Goal: Information Seeking & Learning: Learn about a topic

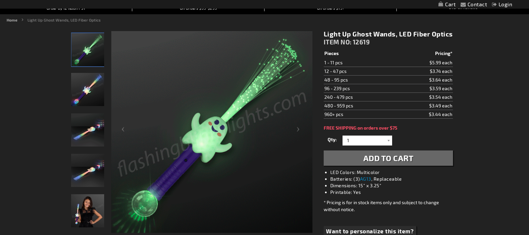
scroll to position [72, 0]
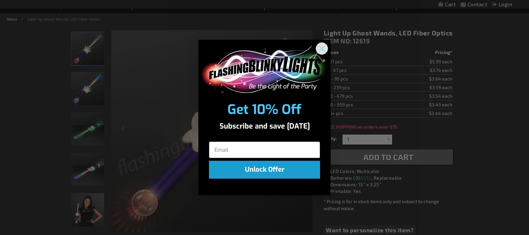
drag, startPoint x: 322, startPoint y: 46, endPoint x: 332, endPoint y: 52, distance: 11.5
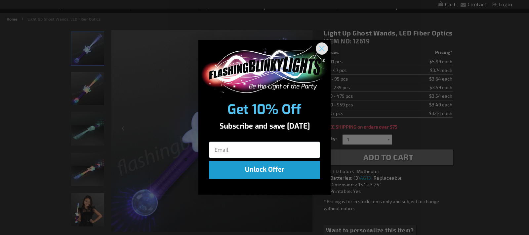
click at [322, 47] on circle "Close dialog" at bounding box center [322, 48] width 11 height 11
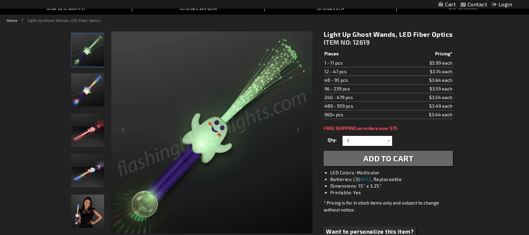
scroll to position [70, 0]
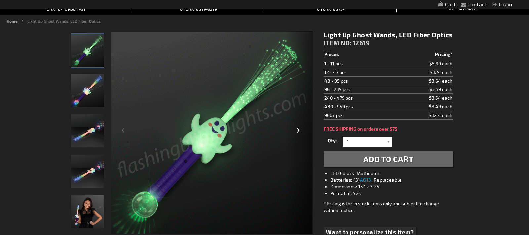
click at [298, 131] on div "Next" at bounding box center [300, 132] width 26 height 203
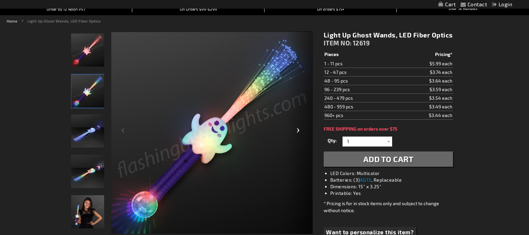
click at [298, 131] on div "Next" at bounding box center [300, 132] width 26 height 203
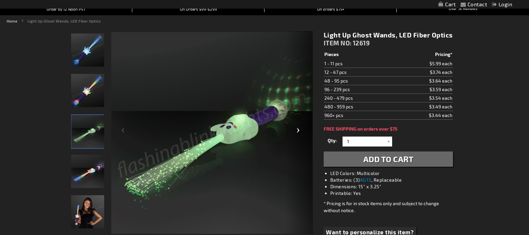
click at [298, 131] on div "Next" at bounding box center [300, 132] width 26 height 203
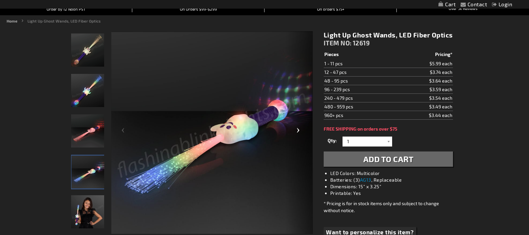
click at [298, 131] on div "Next" at bounding box center [300, 132] width 26 height 203
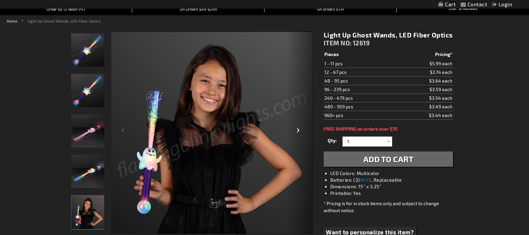
click at [298, 131] on div "Next" at bounding box center [300, 132] width 26 height 203
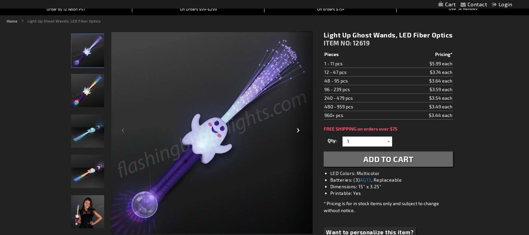
click at [298, 131] on div "Next" at bounding box center [300, 132] width 26 height 203
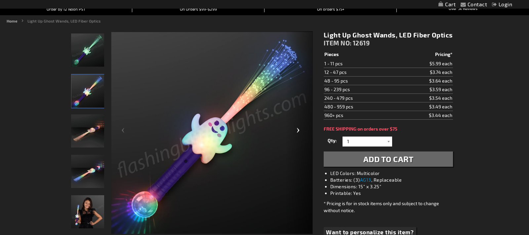
click at [298, 131] on div "Next" at bounding box center [300, 132] width 26 height 203
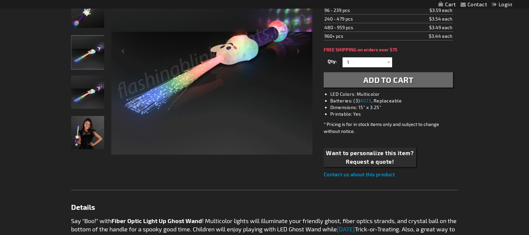
scroll to position [87, 0]
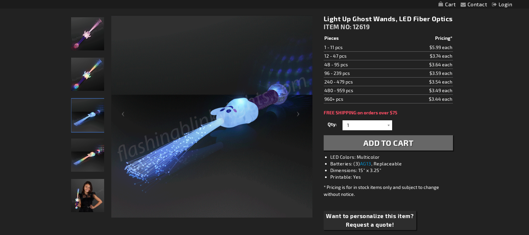
click at [96, 157] on img "Light Up Ghost Wands, LED Fiber Optics" at bounding box center [87, 154] width 33 height 33
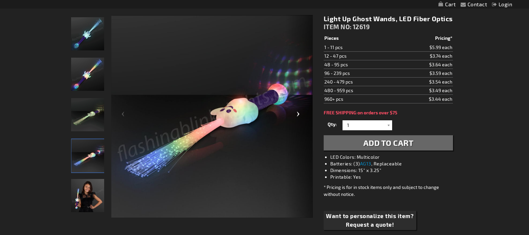
click at [298, 115] on div "Next" at bounding box center [300, 116] width 26 height 203
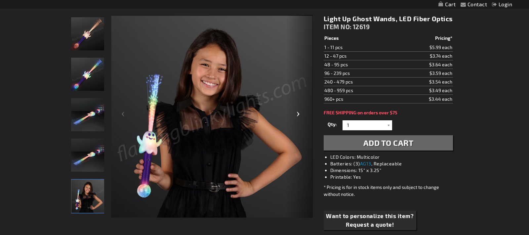
click at [298, 115] on div "Next" at bounding box center [300, 116] width 26 height 203
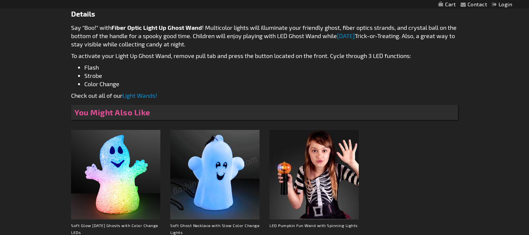
scroll to position [342, 0]
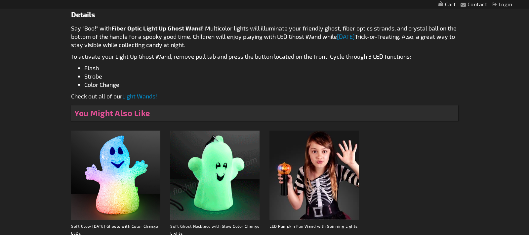
click at [142, 97] on link "Light Wands!" at bounding box center [139, 95] width 35 height 7
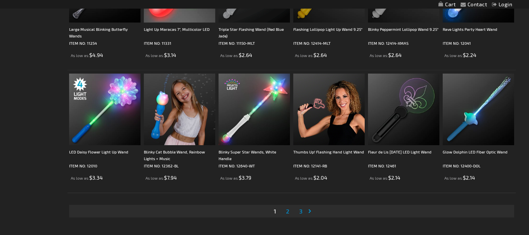
scroll to position [1171, 0]
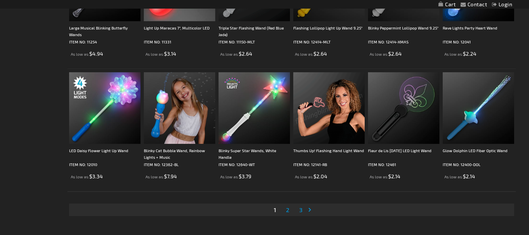
click at [288, 210] on span "2" at bounding box center [287, 209] width 3 height 7
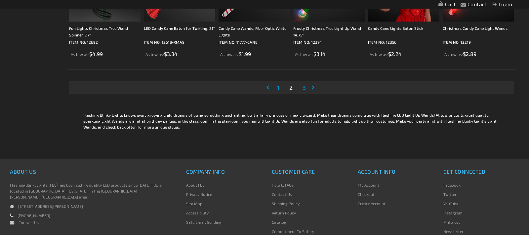
scroll to position [1292, 0]
click at [303, 89] on span "3" at bounding box center [304, 88] width 3 height 7
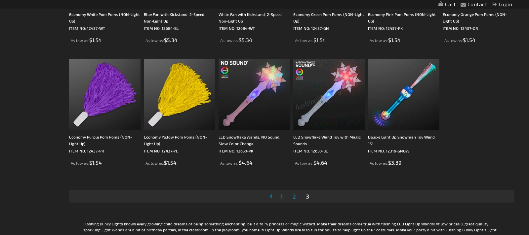
scroll to position [818, 0]
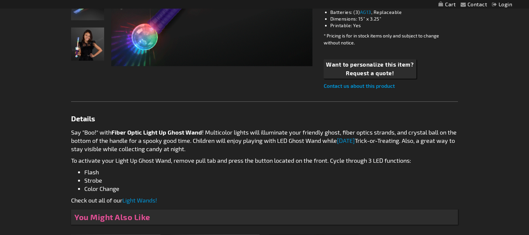
scroll to position [239, 0]
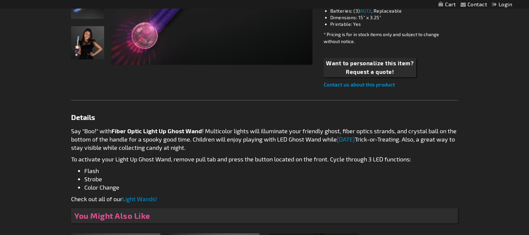
click at [146, 202] on link "Light Wands!" at bounding box center [139, 198] width 35 height 7
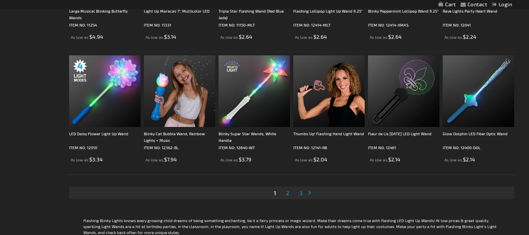
scroll to position [1186, 0]
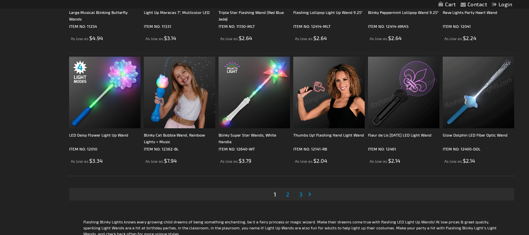
click at [288, 194] on span "2" at bounding box center [287, 193] width 3 height 7
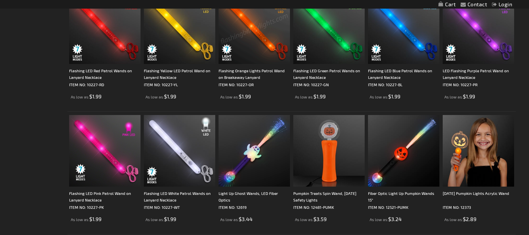
scroll to position [884, 0]
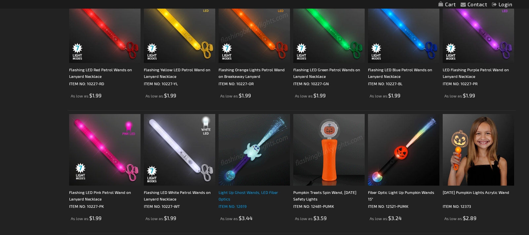
click at [240, 193] on div "Light Up Ghost Wands, LED Fiber Optics" at bounding box center [254, 195] width 71 height 13
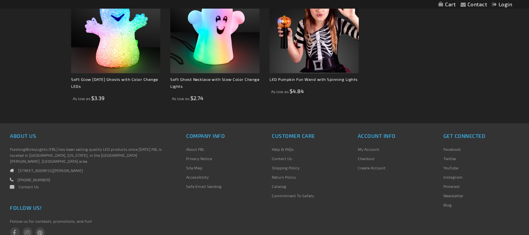
scroll to position [490, 0]
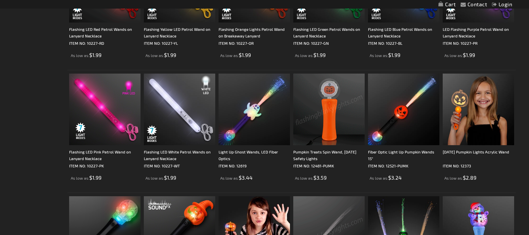
scroll to position [924, 0]
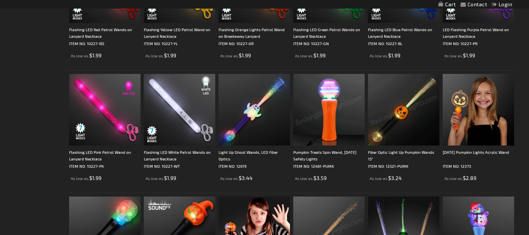
click at [387, 134] on img at bounding box center [403, 109] width 71 height 71
